Goal: Information Seeking & Learning: Learn about a topic

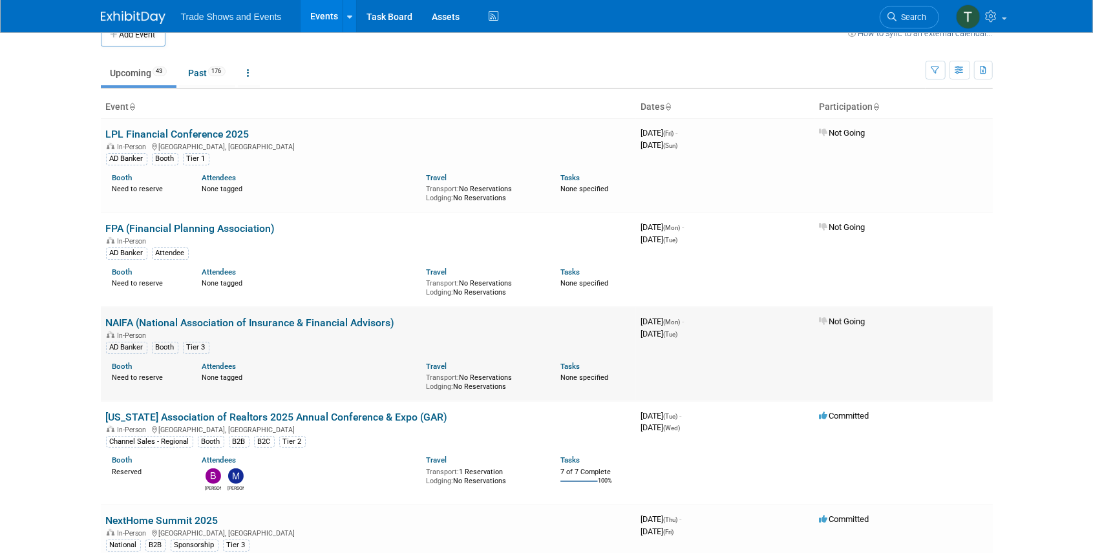
scroll to position [43, 0]
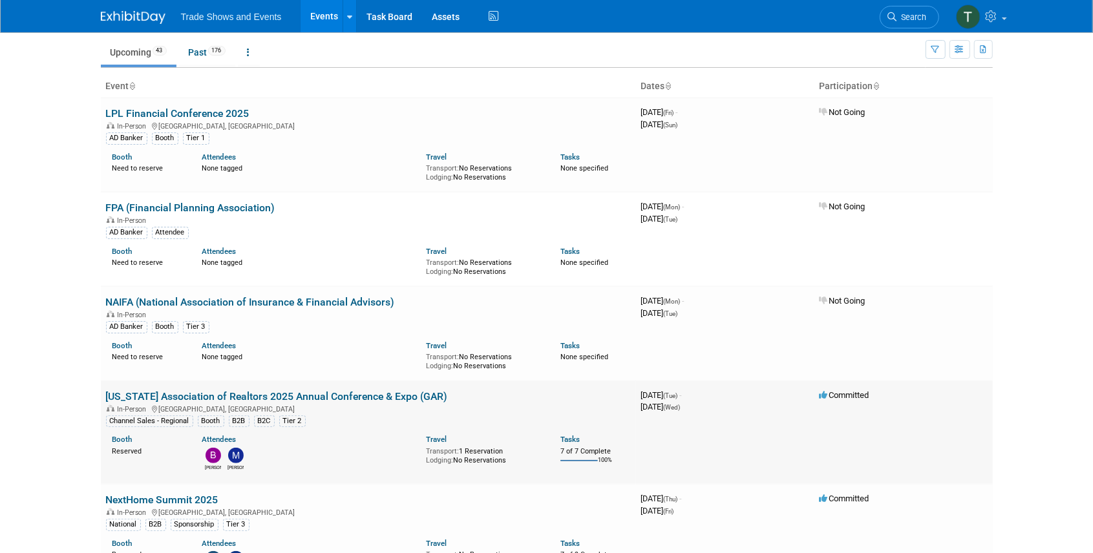
click at [313, 394] on link "[US_STATE] Association of Realtors 2025 Annual Conference & Expo (GAR)" at bounding box center [277, 396] width 342 height 12
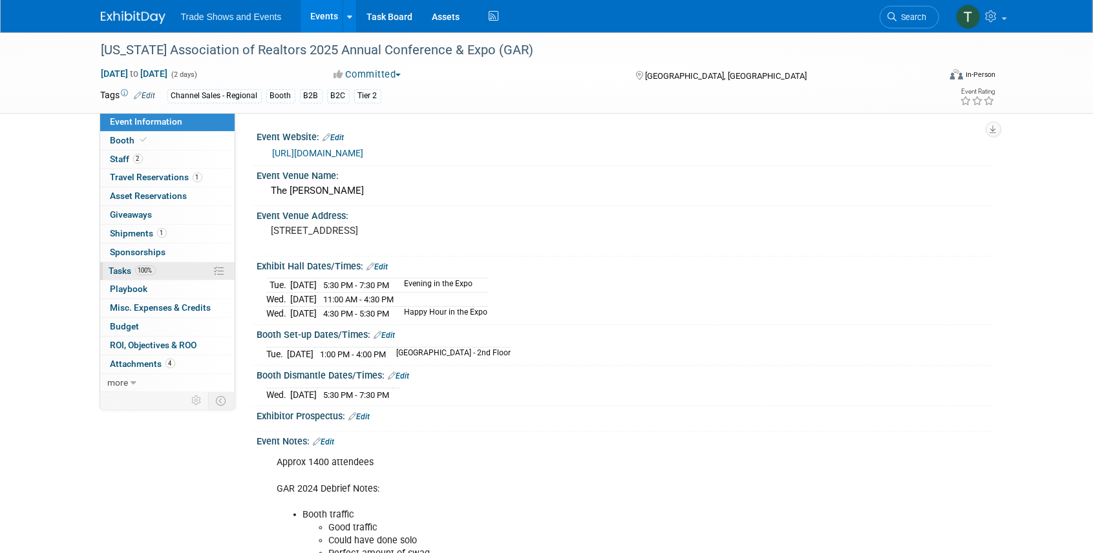
click at [123, 269] on span "Tasks 100%" at bounding box center [132, 271] width 47 height 10
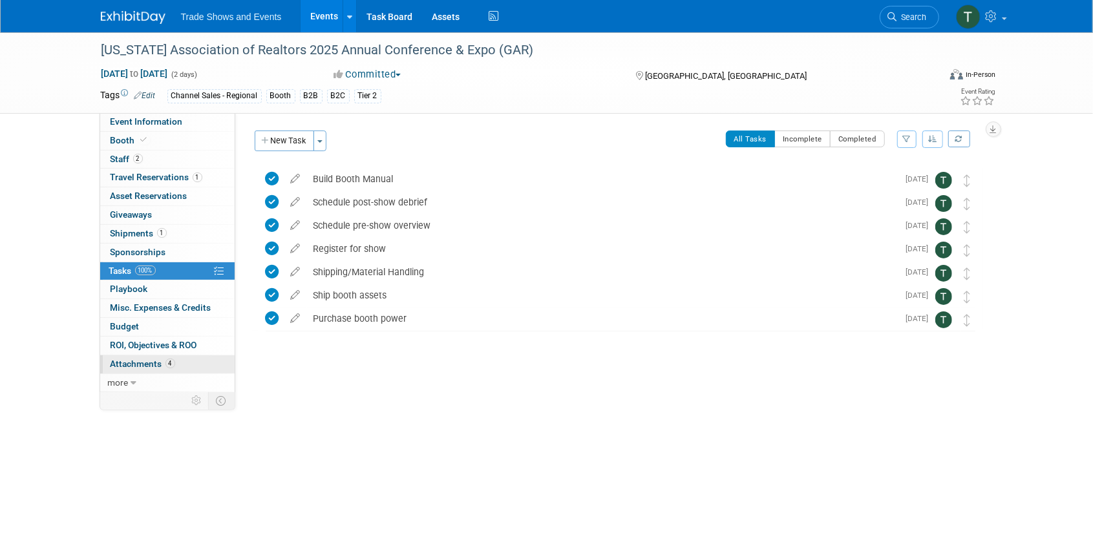
click at [144, 361] on span "Attachments 4" at bounding box center [143, 364] width 65 height 10
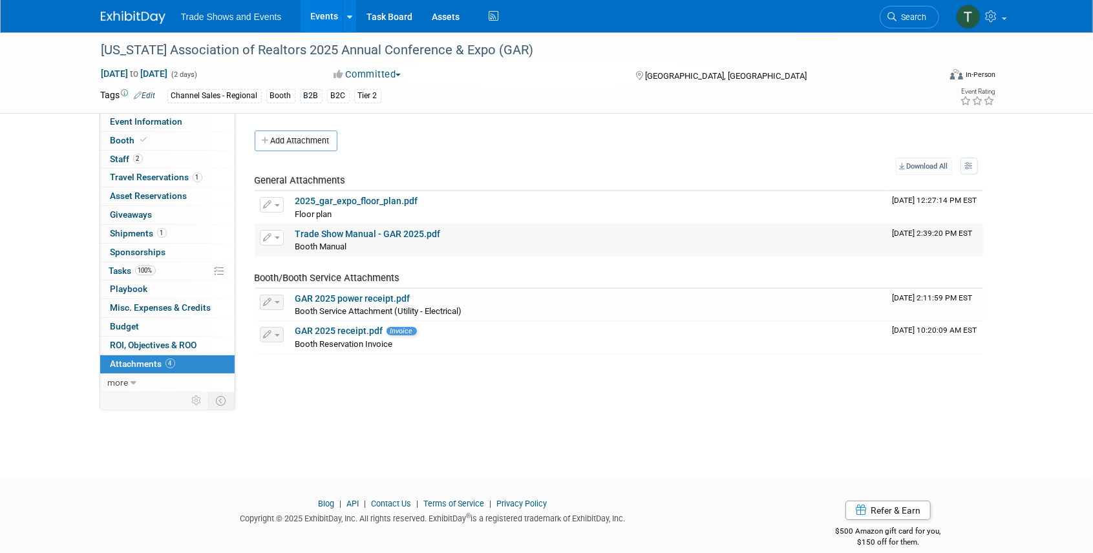
click at [372, 235] on link "Trade Show Manual - GAR 2025.pdf" at bounding box center [367, 234] width 145 height 10
click at [905, 23] on link "Search" at bounding box center [909, 17] width 59 height 23
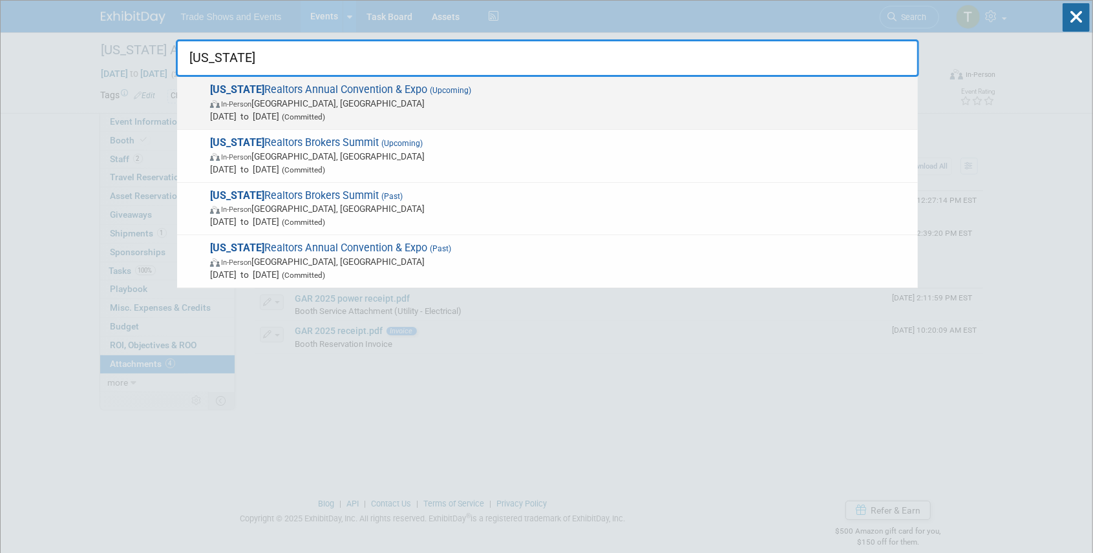
type input "ohio"
click at [353, 85] on span "Ohio Realtors Annual Convention & Expo (Upcoming) In-Person Cleveland, OH Sep 1…" at bounding box center [558, 102] width 705 height 39
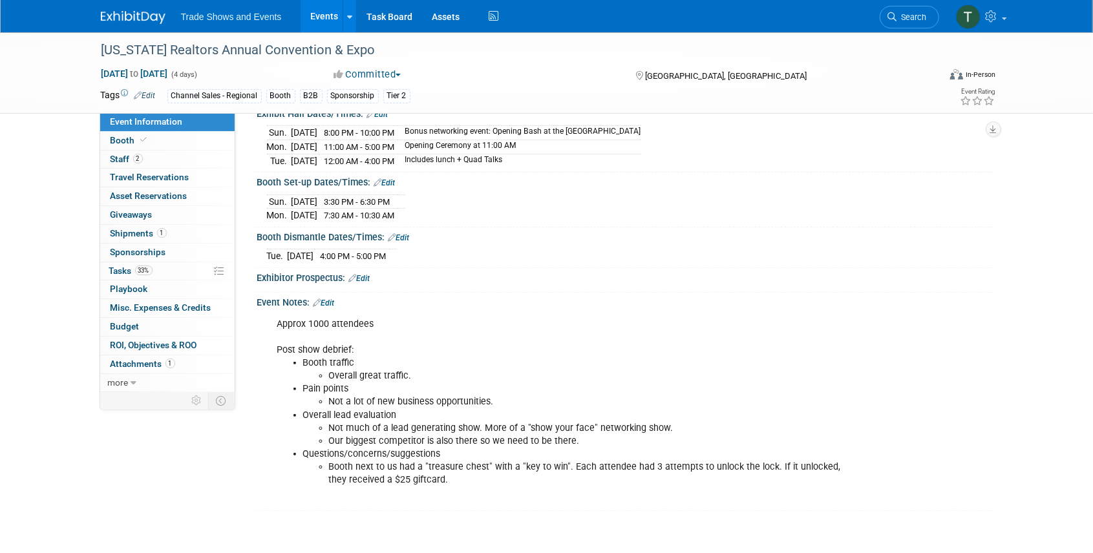
scroll to position [172, 0]
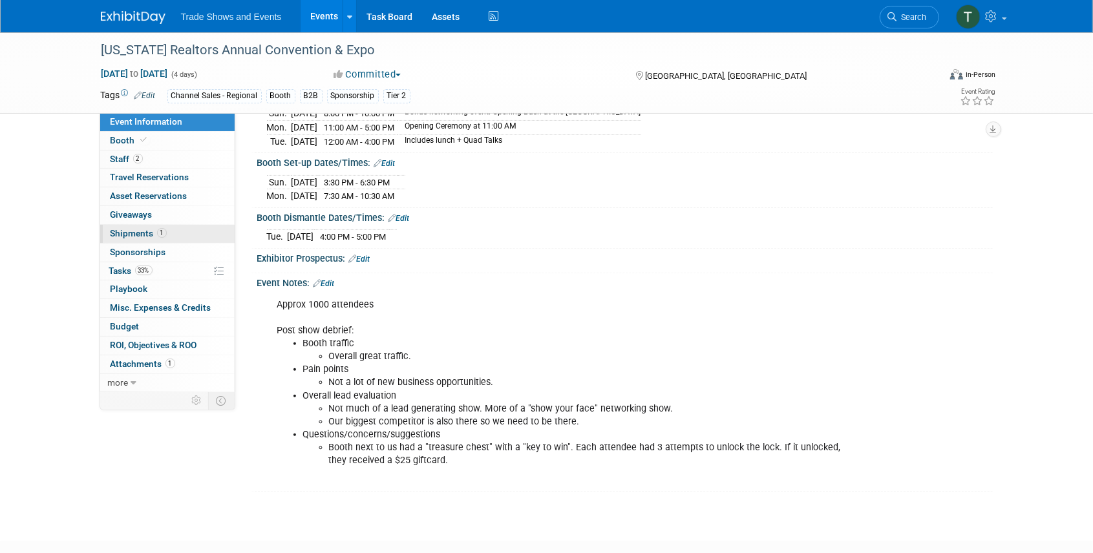
click at [165, 234] on span "Shipments 1" at bounding box center [139, 233] width 56 height 10
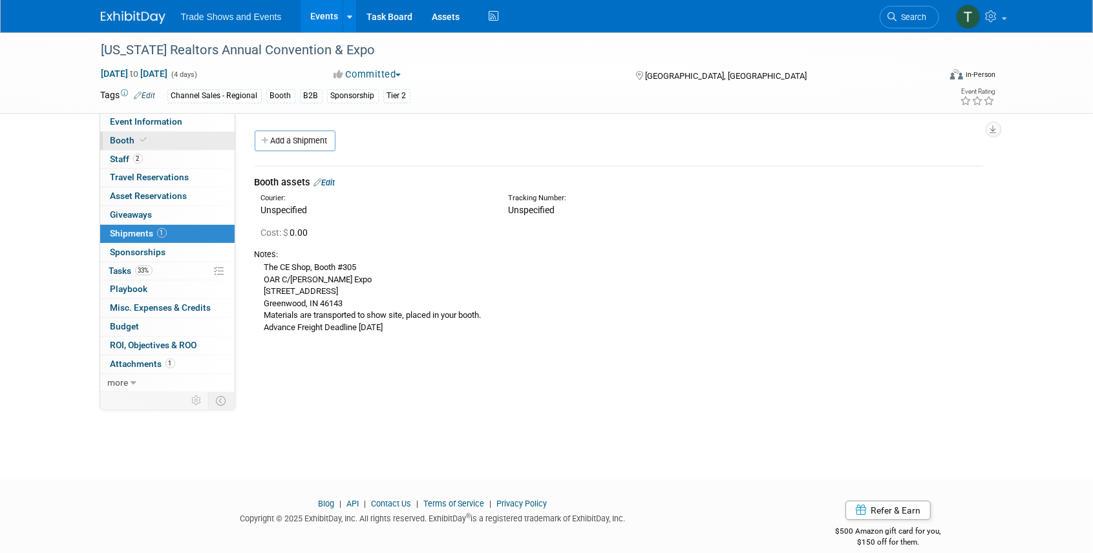
click at [132, 146] on link "Booth" at bounding box center [167, 141] width 134 height 18
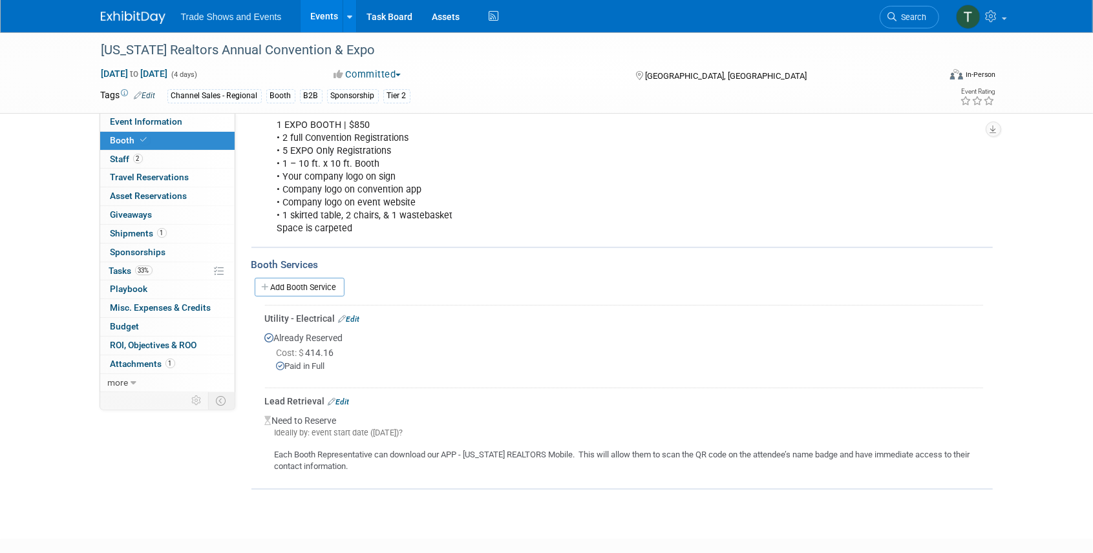
scroll to position [172, 0]
click at [917, 16] on span "Search" at bounding box center [912, 17] width 30 height 10
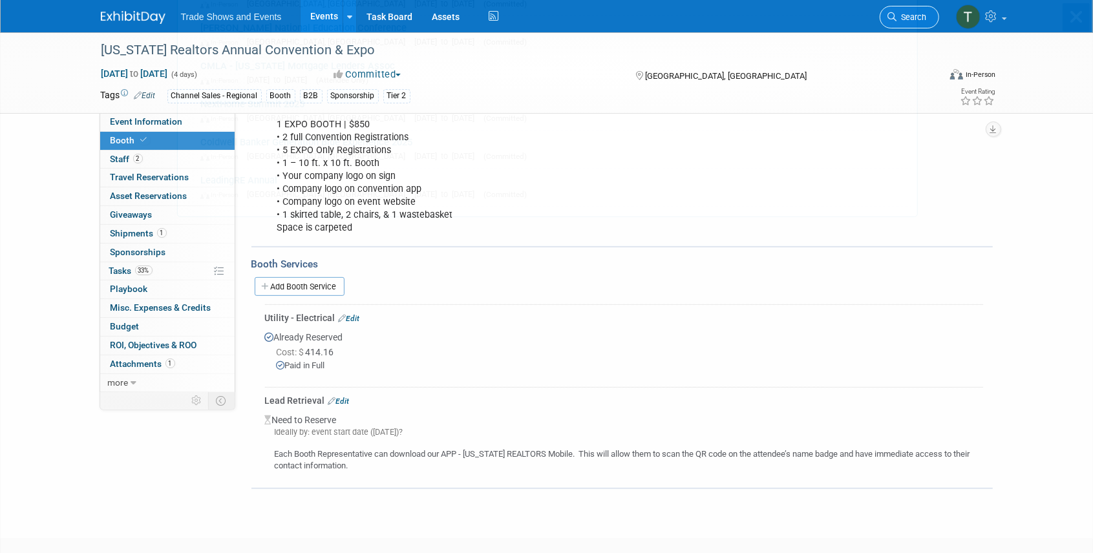
scroll to position [0, 0]
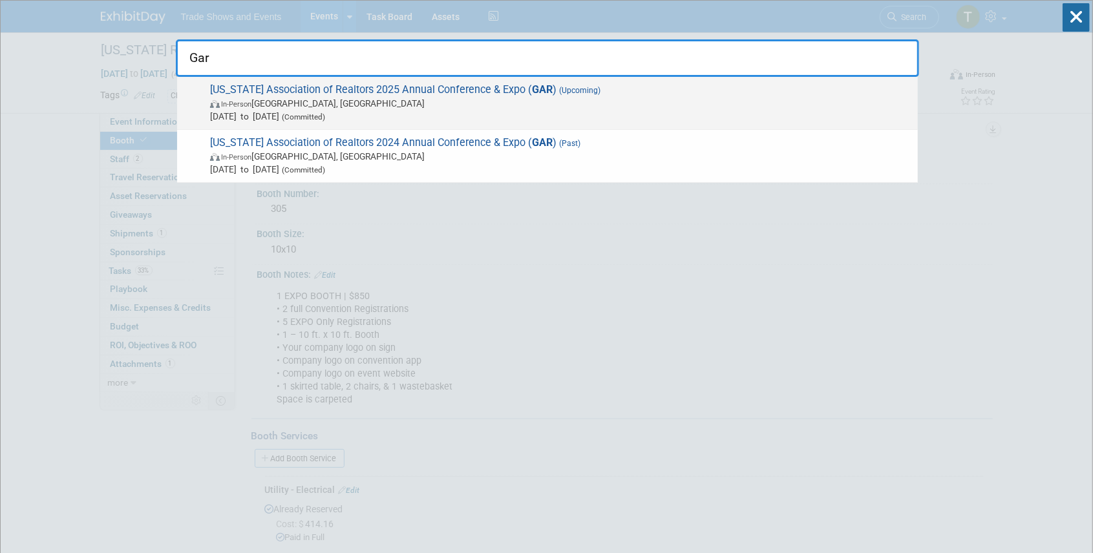
type input "Gar"
click at [372, 88] on span "Georgia Association of Realtors 2025 Annual Conference & Expo ( GAR ) (Upcoming…" at bounding box center [558, 102] width 705 height 39
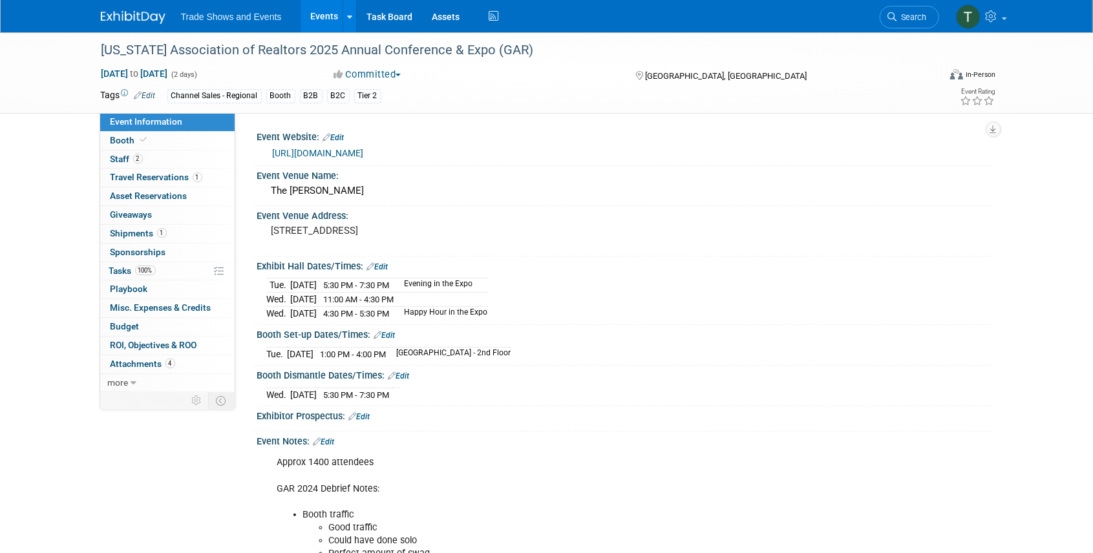
click at [318, 18] on link "Events" at bounding box center [323, 16] width 47 height 32
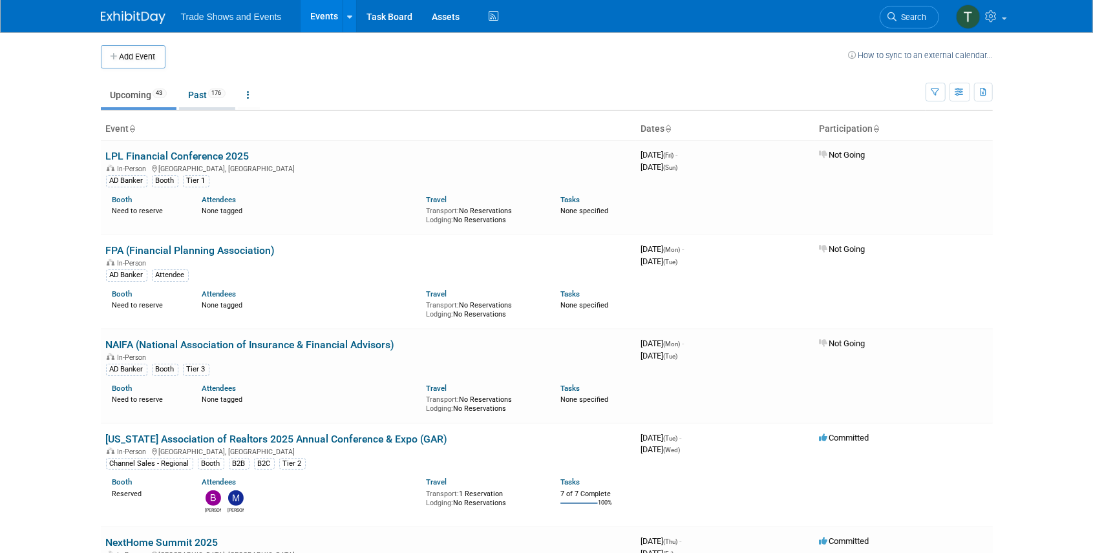
click at [207, 98] on link "Past 176" at bounding box center [207, 95] width 56 height 25
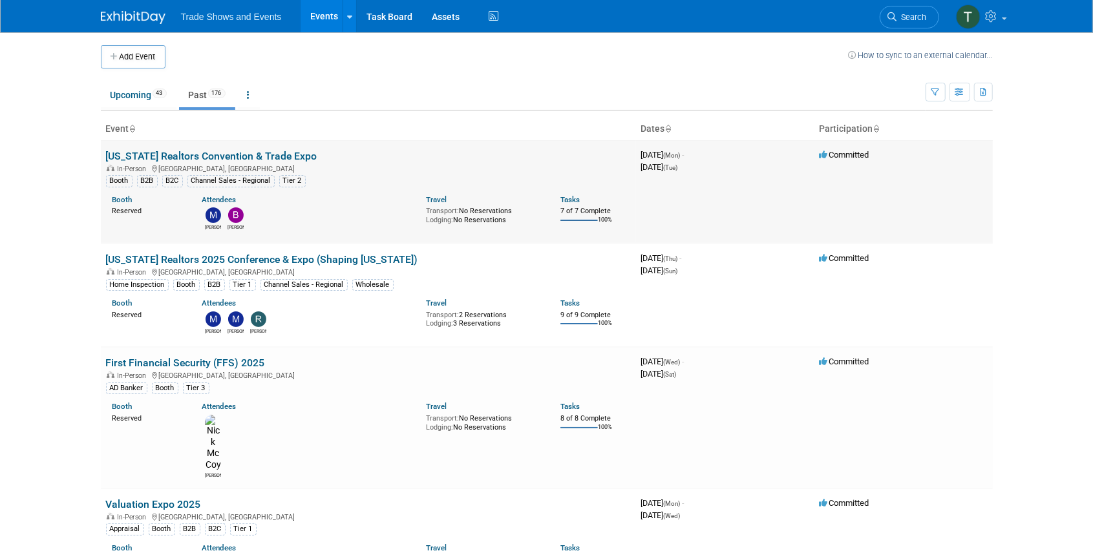
click at [159, 155] on link "[US_STATE] Realtors Convention & Trade Expo" at bounding box center [211, 156] width 211 height 12
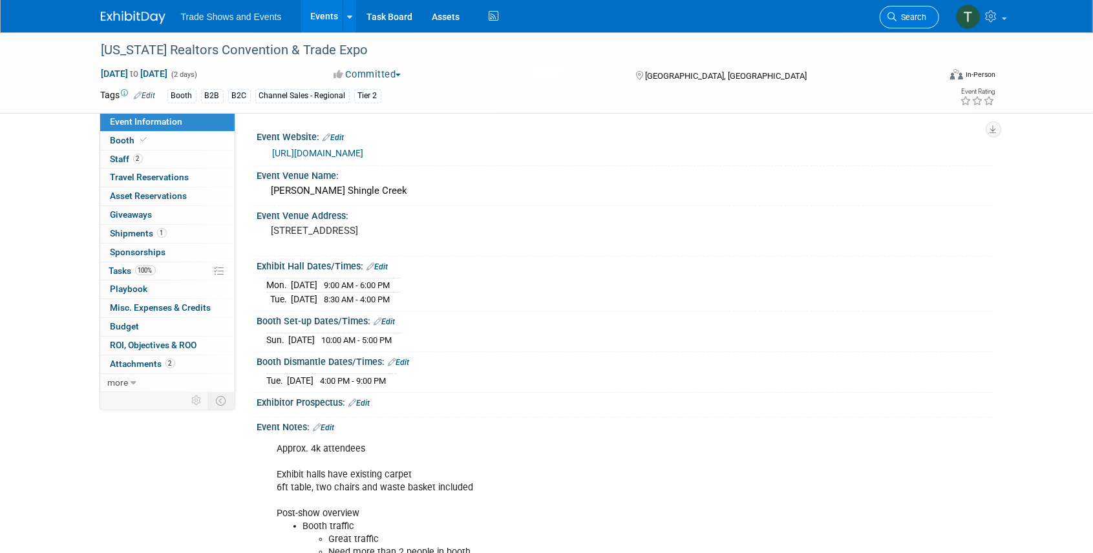
click at [920, 13] on span "Search" at bounding box center [912, 17] width 30 height 10
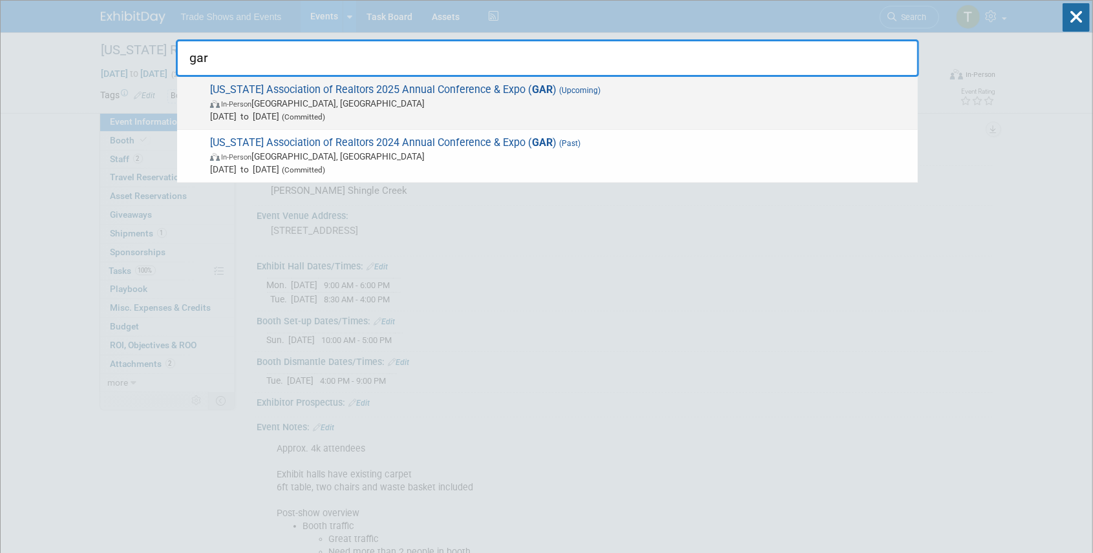
type input "gar"
click at [439, 86] on span "Georgia Association of Realtors 2025 Annual Conference & Expo ( GAR ) (Upcoming…" at bounding box center [558, 102] width 705 height 39
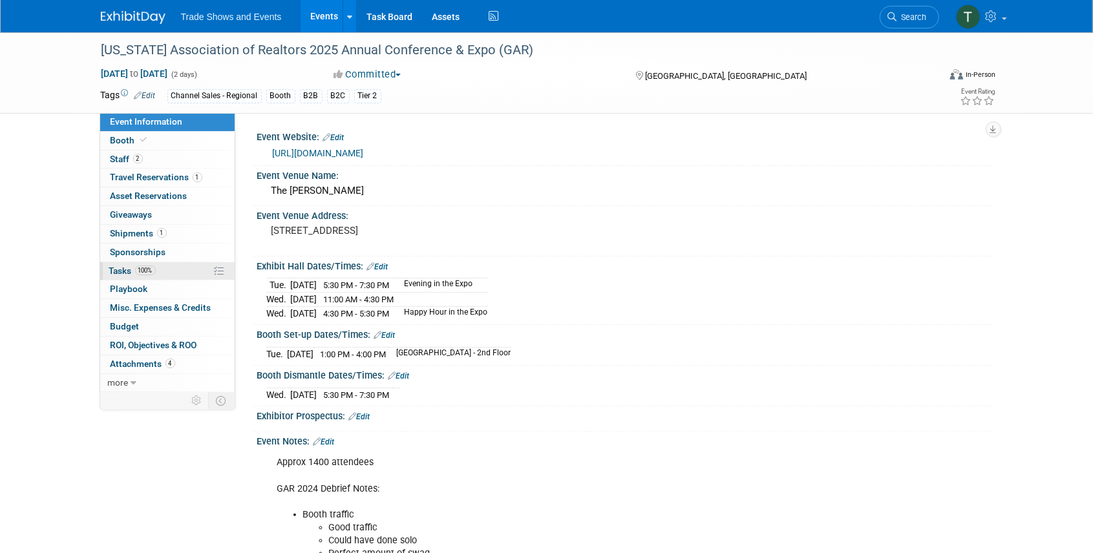
click at [121, 269] on span "Tasks 100%" at bounding box center [132, 271] width 47 height 10
